Goal: Task Accomplishment & Management: Use online tool/utility

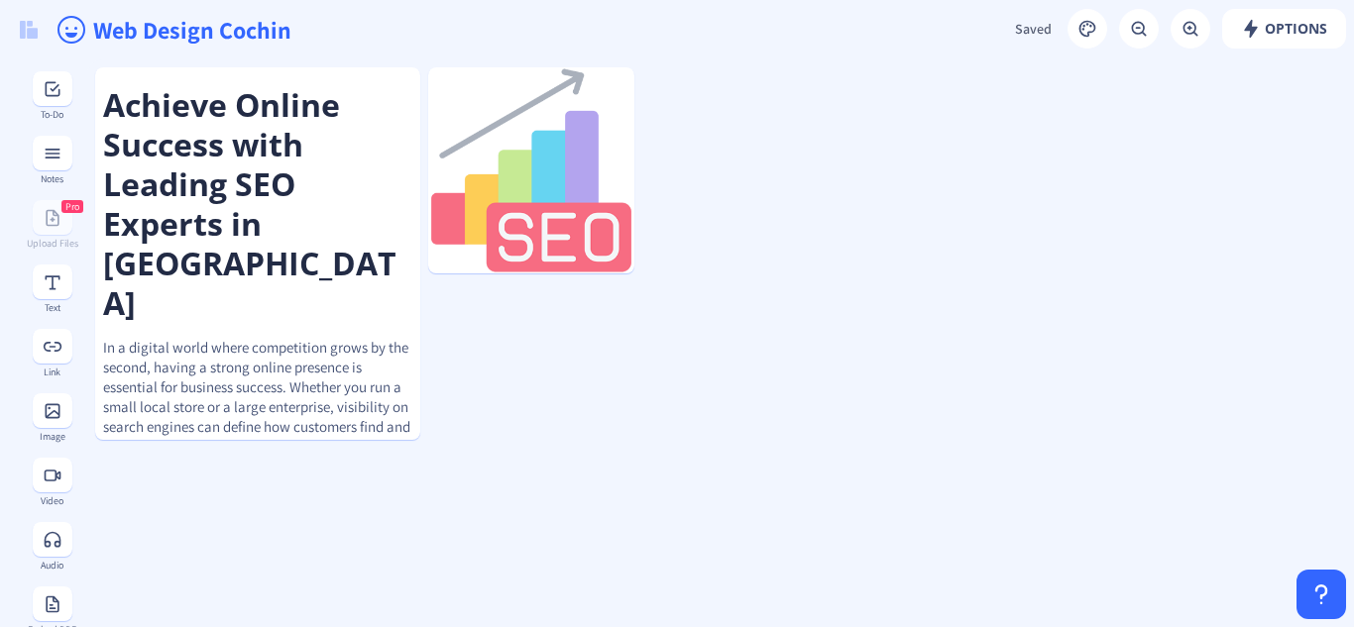
click at [198, 31] on input "Web Design Cochin" at bounding box center [429, 29] width 677 height 59
click at [222, 32] on input "Web Design Cochin" at bounding box center [429, 29] width 677 height 59
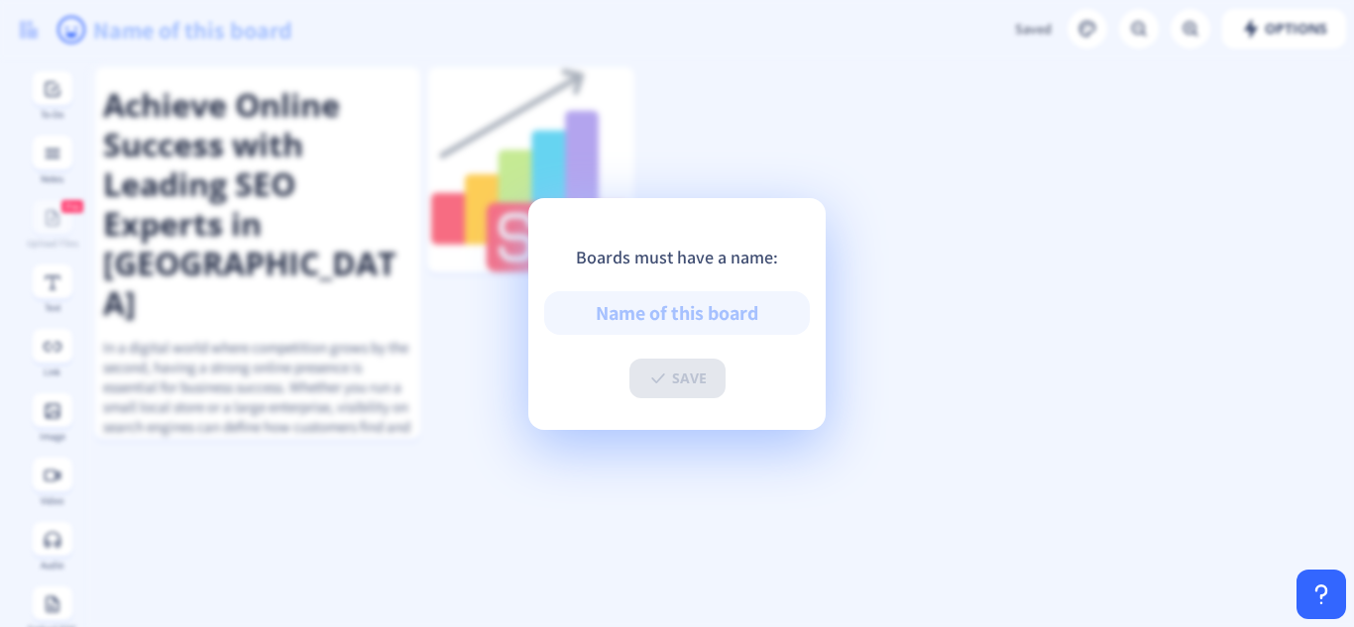
click at [689, 312] on input "text" at bounding box center [677, 313] width 266 height 44
type input "O"
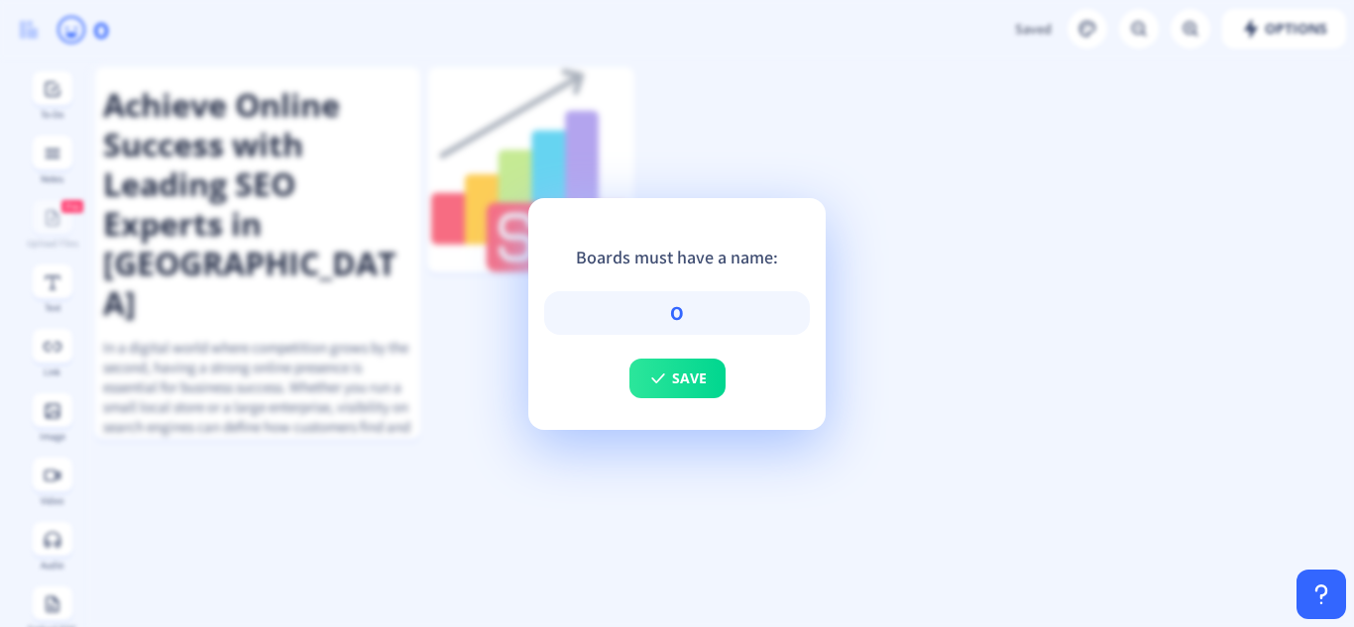
type input "Om"
type input "Omk"
type input "Omka"
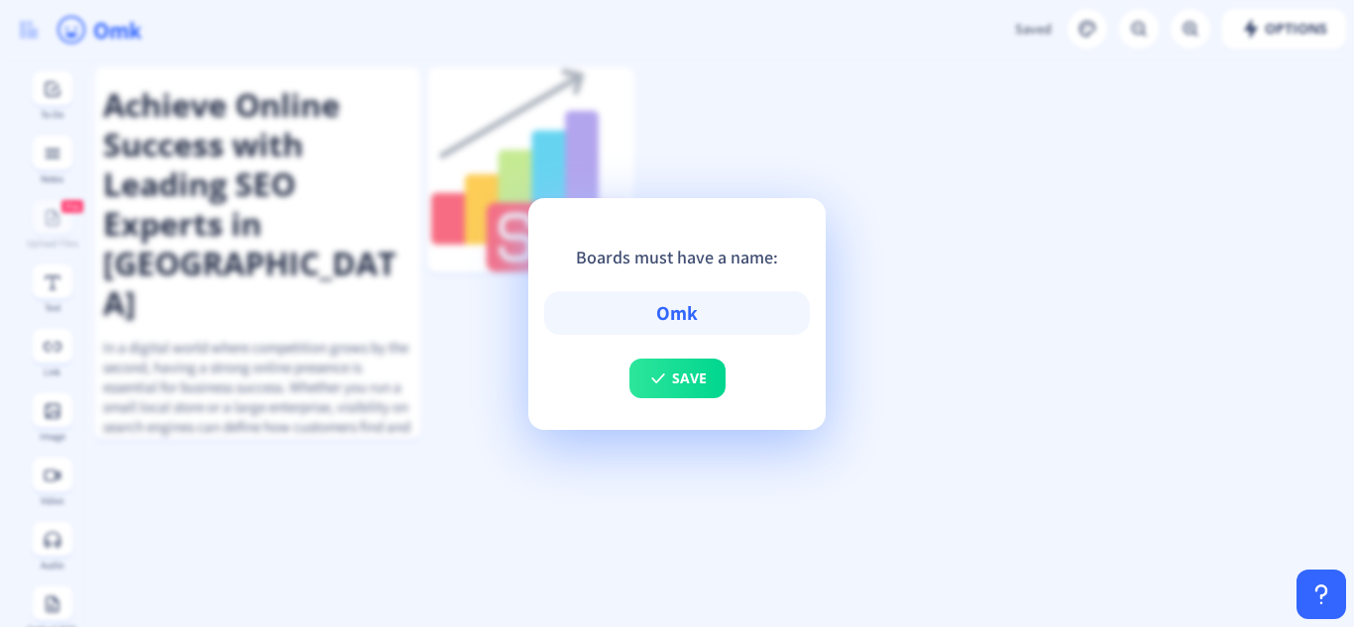
type input "Omka"
type input "Omkar"
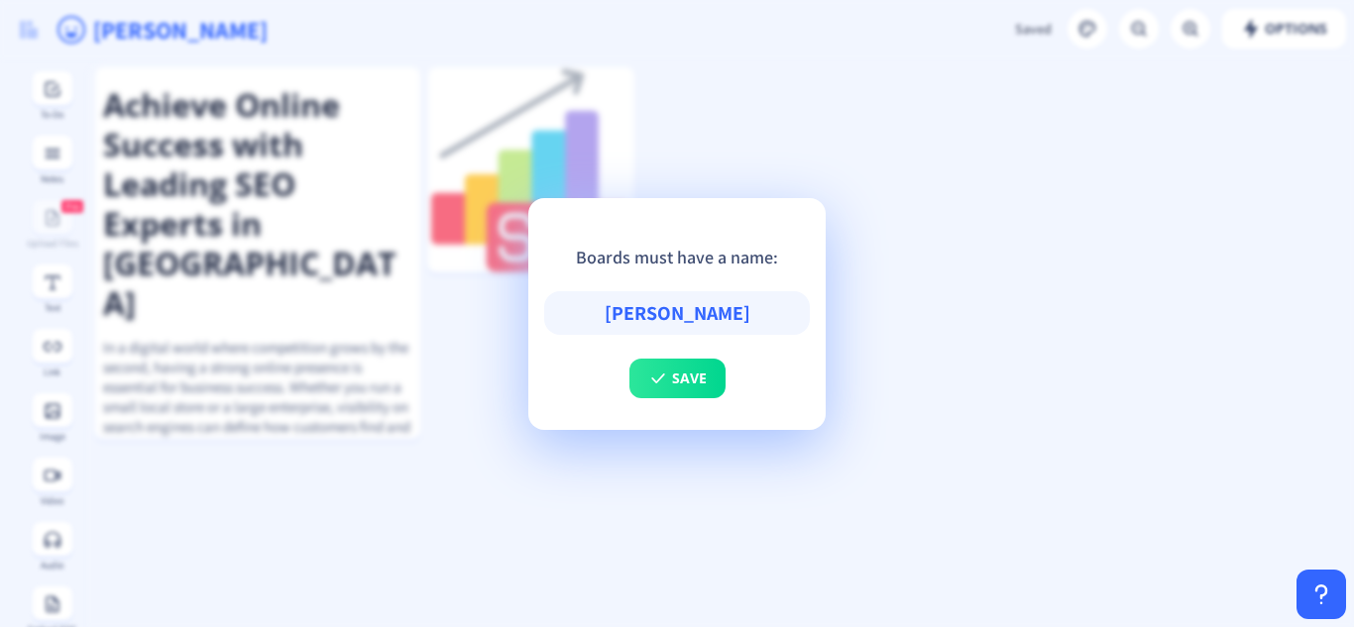
type input "Omkar P"
type input "Omkar Pa"
type input "Omkar Pan"
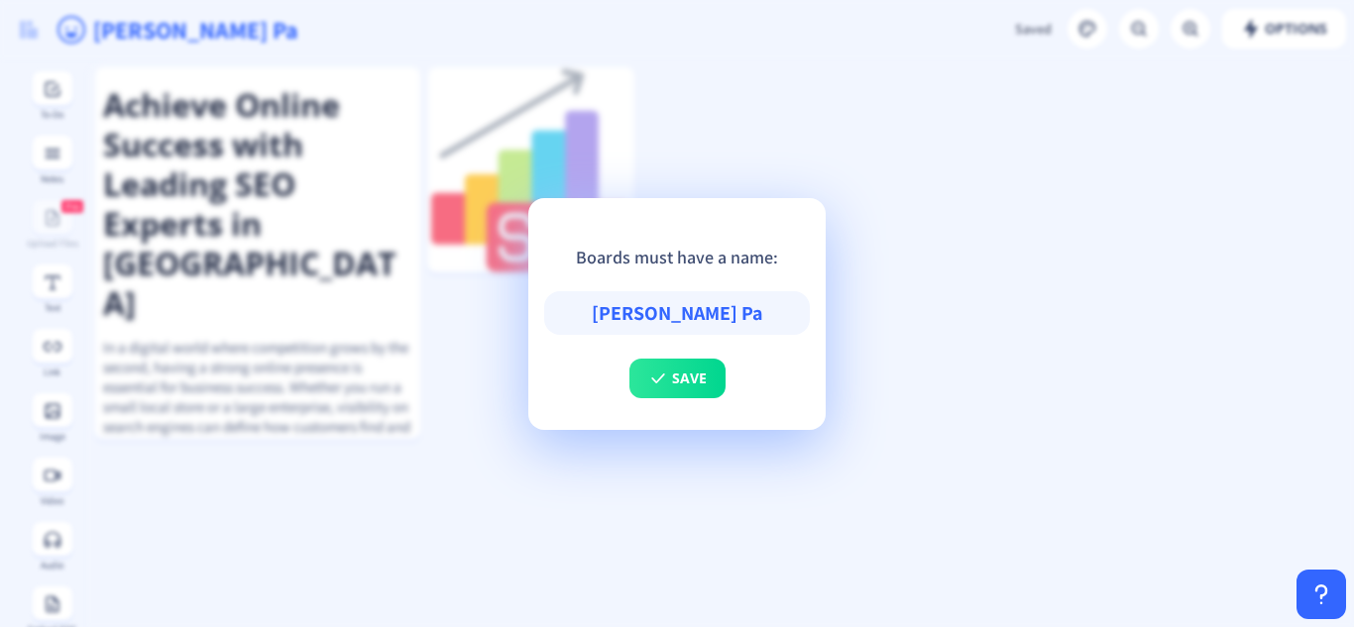
type input "Omkar Pan"
type input "Omkar Pani"
type input "Omkar Panic"
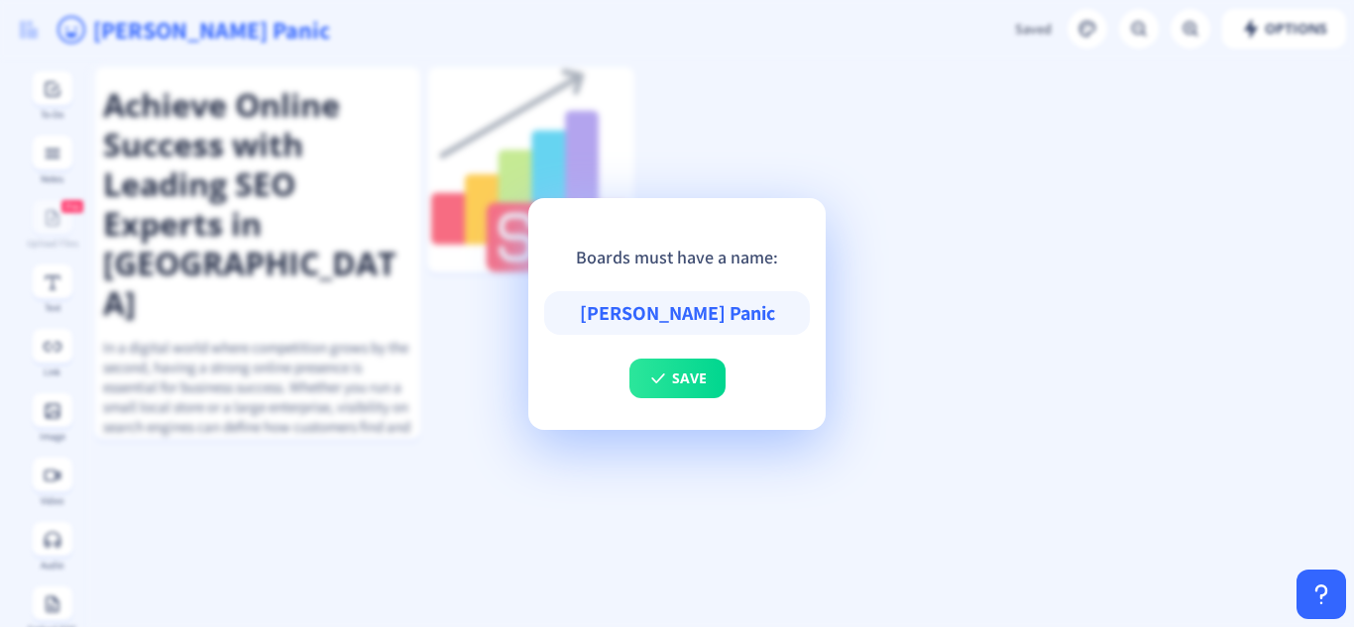
type input "Omkar Panick"
type input "Omkar Panicke"
type input "[PERSON_NAME]"
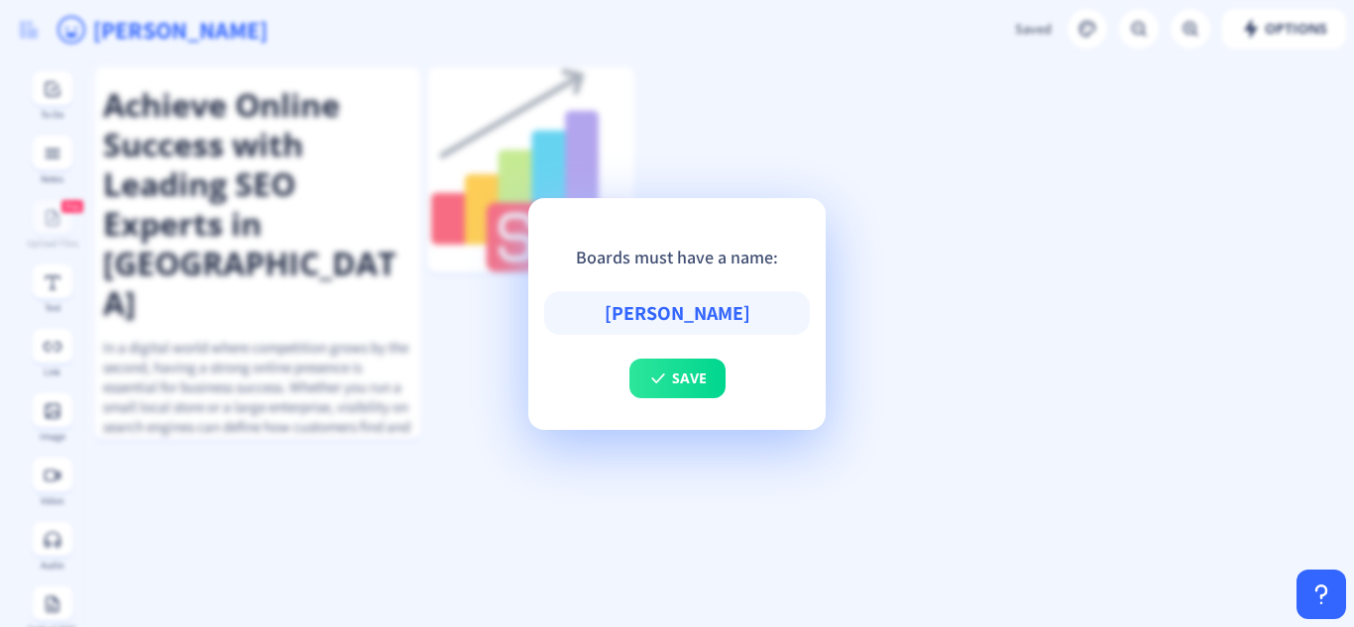
type input "[PERSON_NAME]"
click at [650, 403] on div "Boards must have a name: Omkar Panicker save" at bounding box center [676, 314] width 297 height 232
click at [648, 385] on rect at bounding box center [658, 379] width 20 height 20
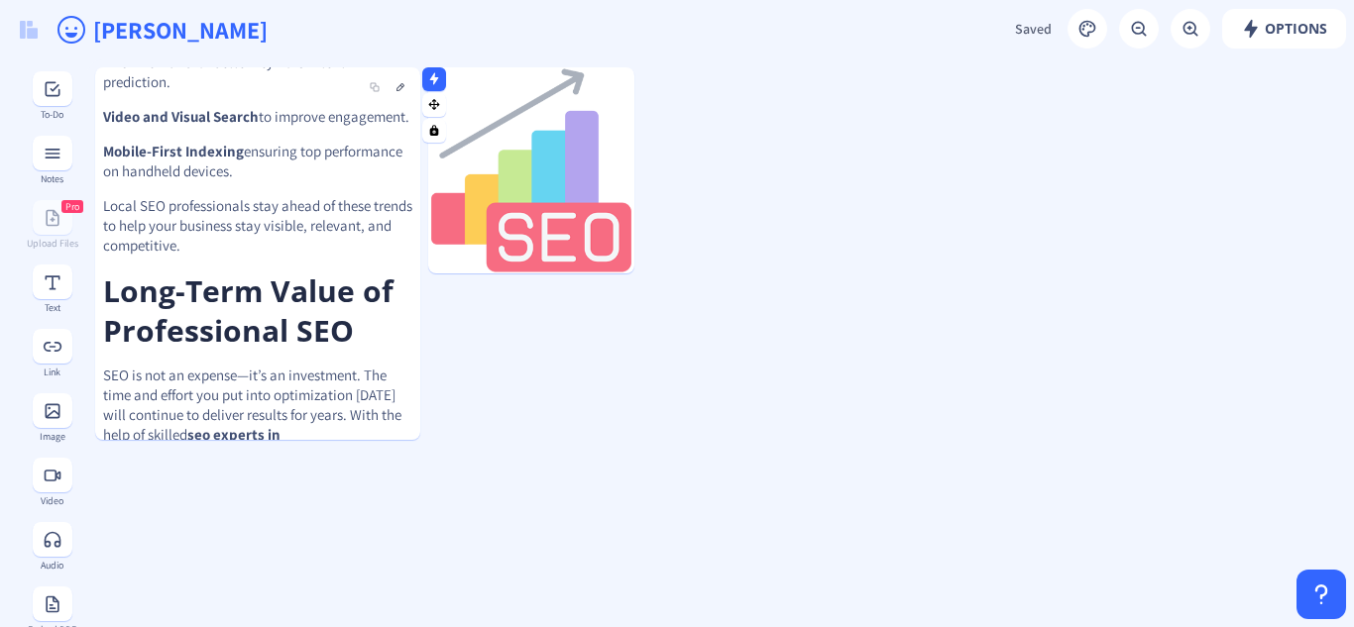
scroll to position [5023, 0]
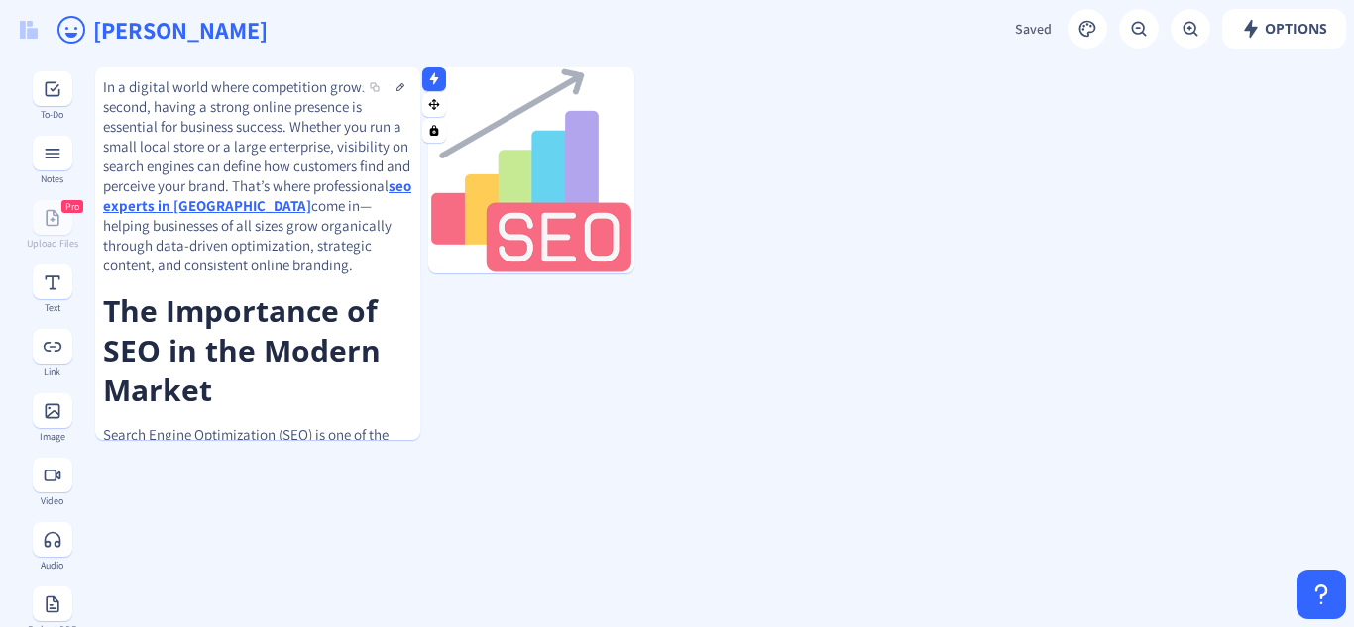
scroll to position [0, 0]
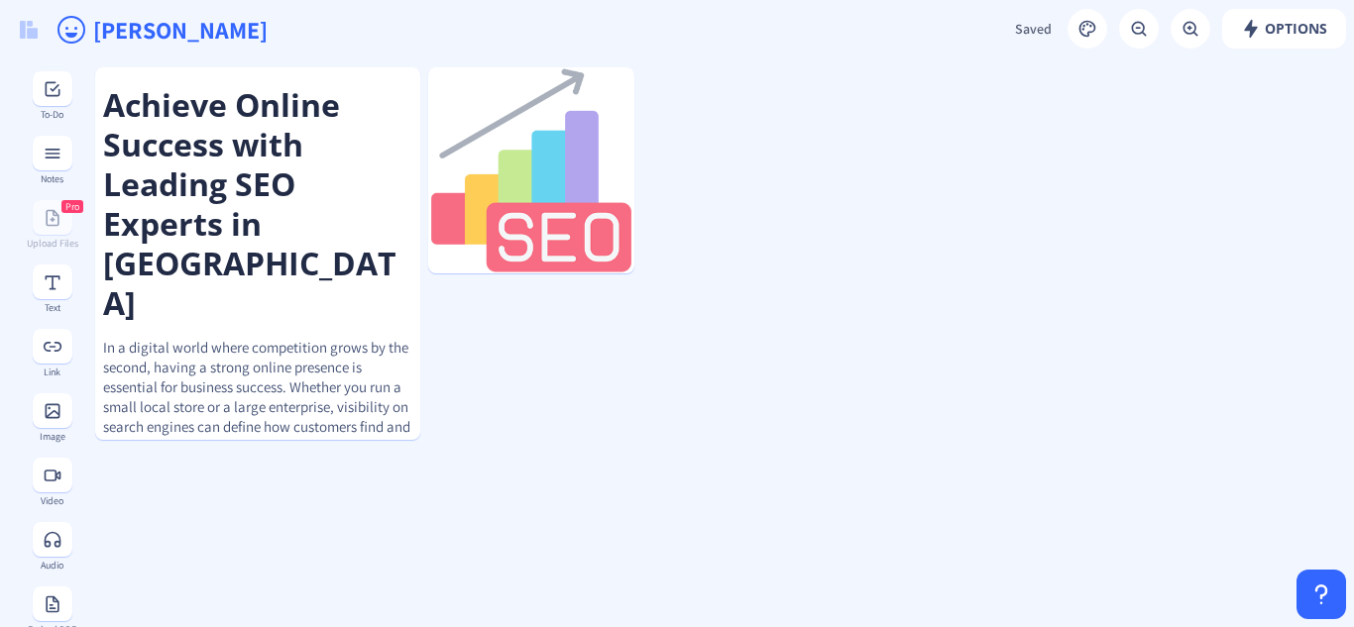
click at [1023, 31] on span "Saved" at bounding box center [1033, 29] width 37 height 18
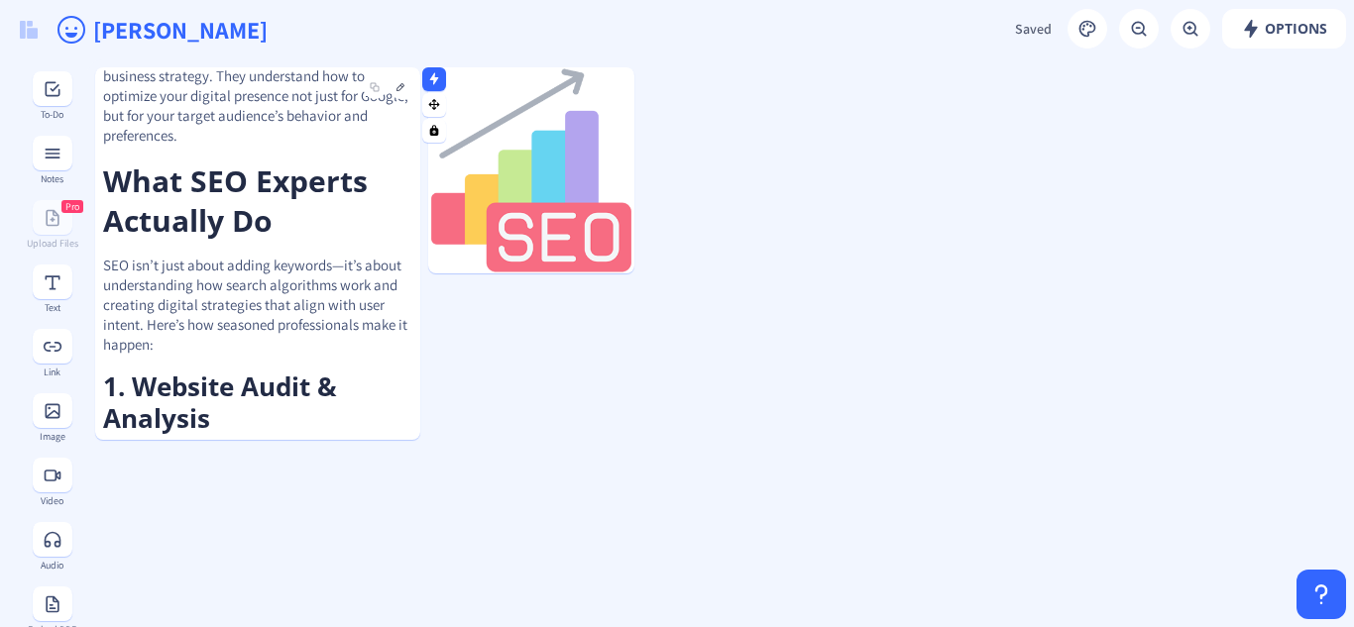
scroll to position [1585, 0]
